Goal: Check status: Check status

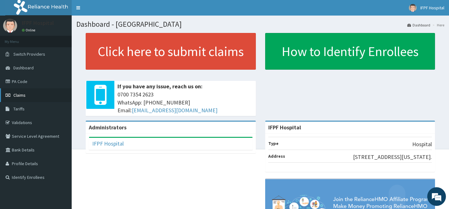
click at [23, 96] on span "Claims" at bounding box center [19, 96] width 12 height 6
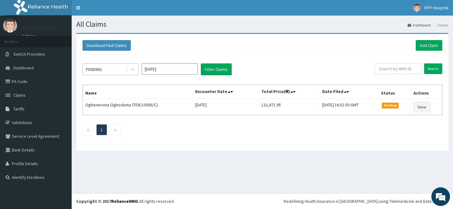
click at [103, 68] on div "PENDING" at bounding box center [104, 69] width 43 height 10
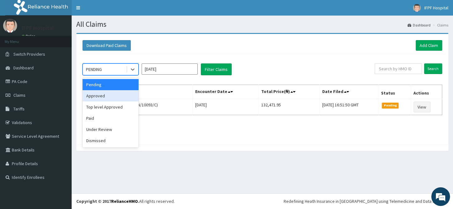
click at [100, 96] on div "Approved" at bounding box center [111, 95] width 56 height 11
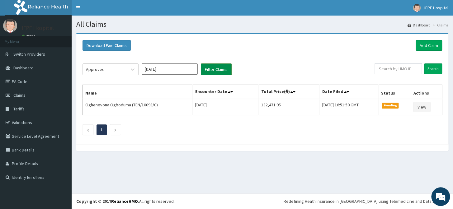
click at [222, 71] on button "Filter Claims" at bounding box center [216, 70] width 31 height 12
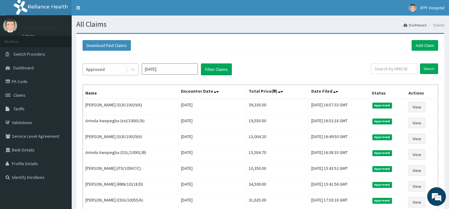
click at [102, 71] on div "Approved" at bounding box center [95, 69] width 19 height 6
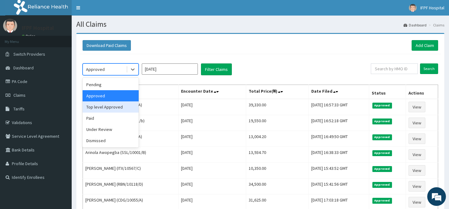
click at [104, 108] on div "Top level Approved" at bounding box center [111, 107] width 56 height 11
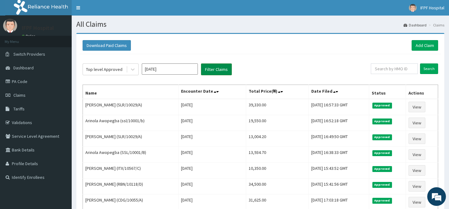
click at [209, 71] on button "Filter Claims" at bounding box center [216, 70] width 31 height 12
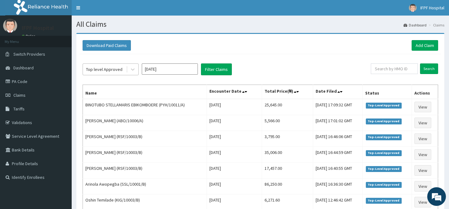
click at [108, 69] on div "Top level Approved" at bounding box center [104, 69] width 36 height 6
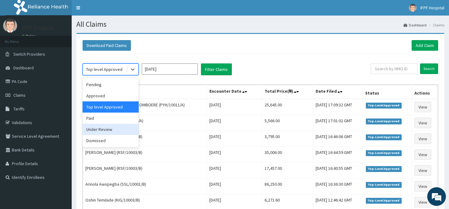
click at [95, 128] on div "Under Review" at bounding box center [111, 129] width 56 height 11
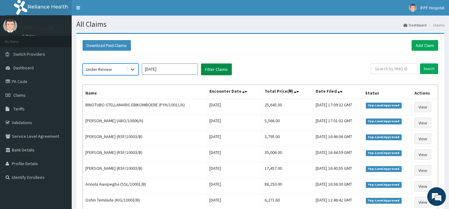
click at [217, 68] on button "Filter Claims" at bounding box center [216, 70] width 31 height 12
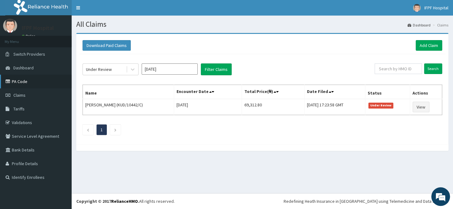
click at [20, 81] on link "PA Code" at bounding box center [36, 82] width 72 height 14
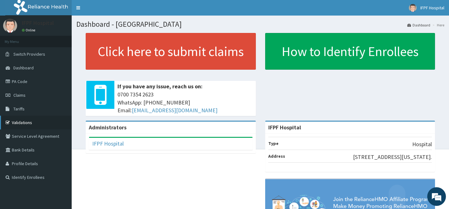
click at [19, 123] on link "Validations" at bounding box center [36, 123] width 72 height 14
